Goal: Information Seeking & Learning: Find specific fact

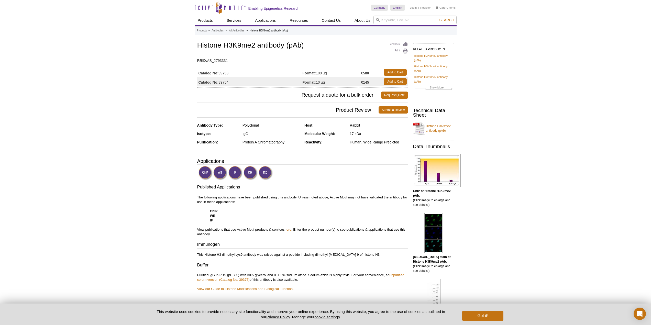
click at [227, 71] on td "Catalog No: 39753" at bounding box center [249, 72] width 105 height 9
copy td "39753"
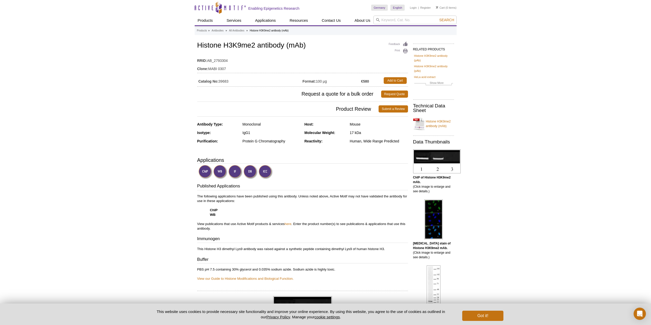
click at [224, 80] on td "Catalog No: 39683" at bounding box center [249, 80] width 105 height 9
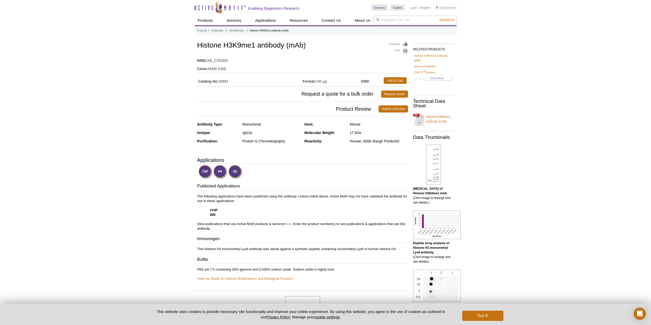
click at [222, 82] on td "Catalog No: 39681" at bounding box center [249, 80] width 105 height 9
copy td "39681"
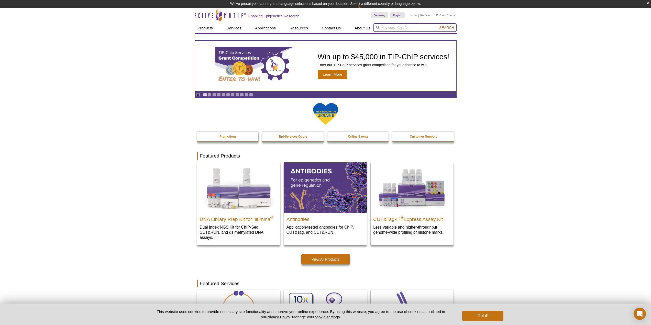
click at [389, 24] on input "search" at bounding box center [414, 27] width 83 height 9
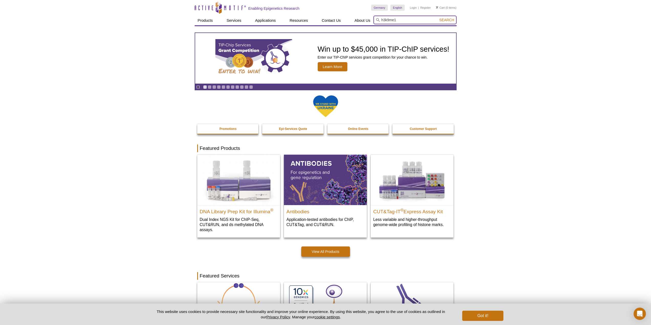
type input "h3k9me1"
click at [438, 18] on button "Search" at bounding box center [447, 20] width 18 height 5
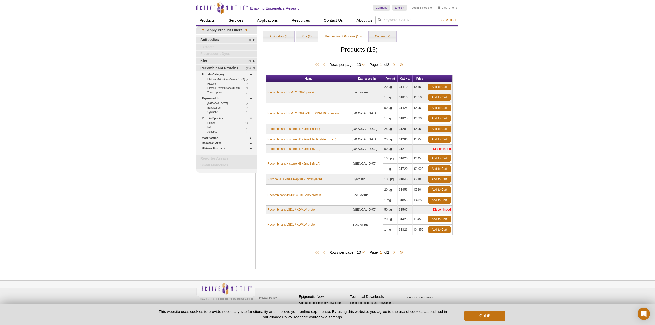
click at [294, 167] on td "Recombinant Histone H3K9me1 (MLA)" at bounding box center [308, 163] width 85 height 21
click at [282, 39] on link "Antibodies (8)" at bounding box center [278, 36] width 31 height 10
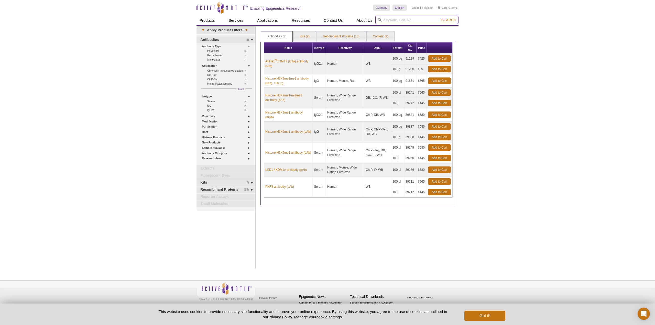
click at [405, 16] on input "search" at bounding box center [416, 20] width 83 height 9
type input "h3k9me2"
click at [440, 18] on button "Search" at bounding box center [449, 20] width 18 height 5
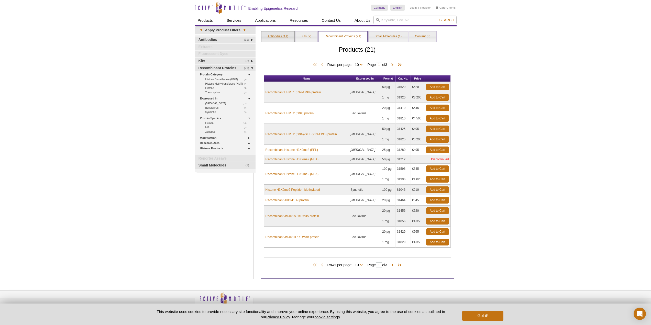
click at [292, 36] on link "Antibodies (11)" at bounding box center [277, 36] width 33 height 10
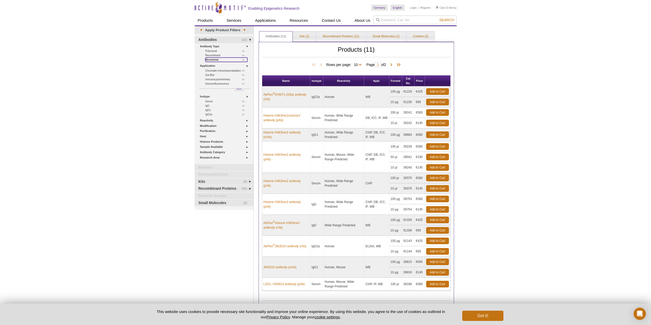
click at [216, 59] on link "(2) Monoclonal" at bounding box center [226, 60] width 42 height 4
click at [216, 56] on link "(3) Recombinant" at bounding box center [226, 55] width 42 height 4
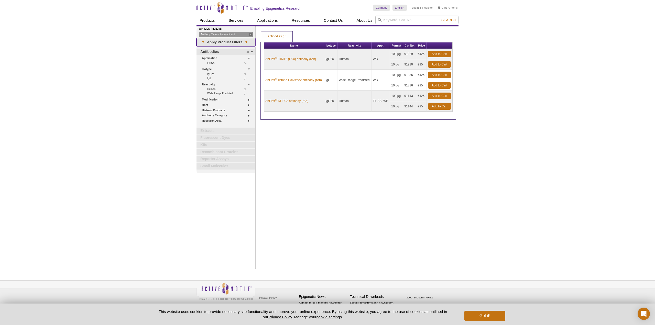
click at [249, 43] on span "▾" at bounding box center [246, 42] width 8 height 5
click at [246, 41] on span "▾" at bounding box center [246, 42] width 8 height 5
click at [227, 34] on link "Antibody Type = Recombinant" at bounding box center [226, 34] width 54 height 5
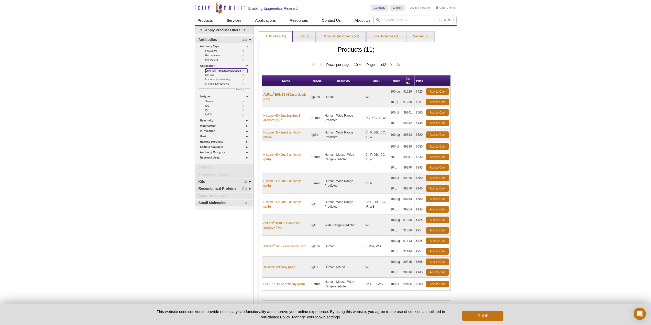
click at [230, 70] on link "(5) Chromatin Immunoprecipitation" at bounding box center [226, 71] width 42 height 4
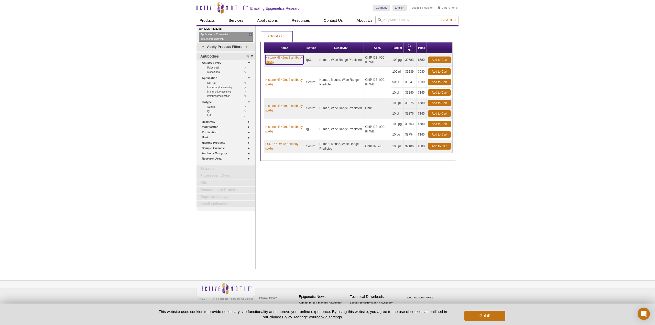
click at [293, 60] on link "Histone H3K9me2 antibody (mAb)" at bounding box center [284, 59] width 38 height 9
